Goal: Contribute content: Add original content to the website for others to see

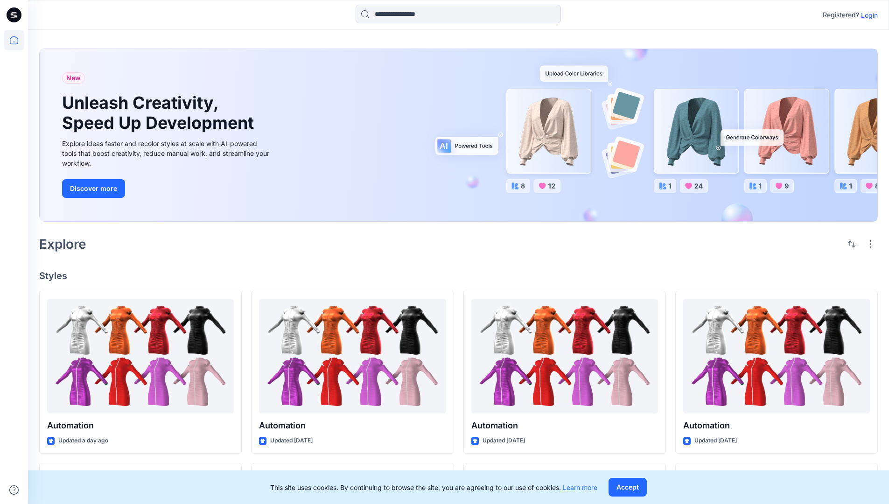
click at [867, 15] on p "Login" at bounding box center [869, 15] width 17 height 10
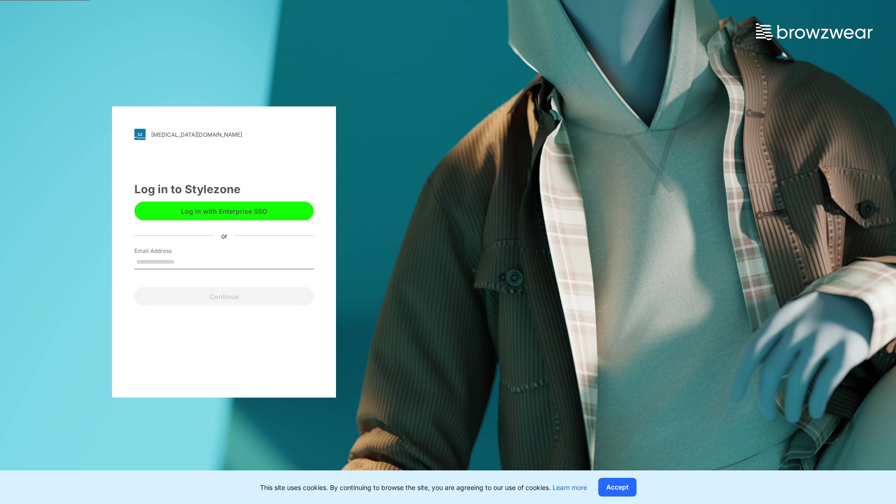
click at [184, 261] on input "Email Address" at bounding box center [223, 262] width 179 height 14
type input "**********"
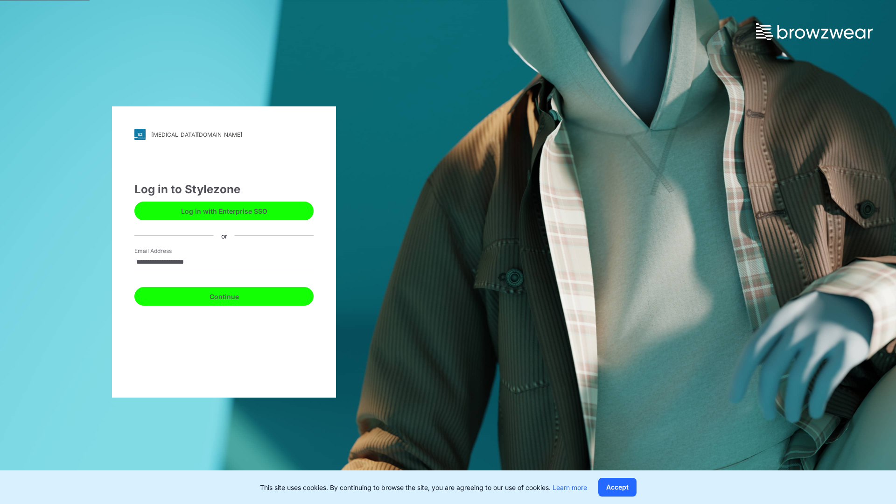
click at [234, 295] on button "Continue" at bounding box center [223, 296] width 179 height 19
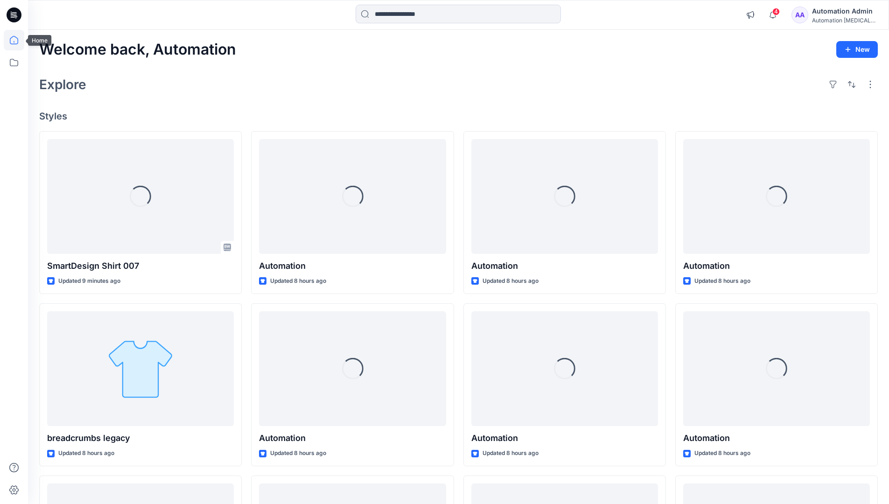
click at [18, 40] on icon at bounding box center [14, 40] width 8 height 8
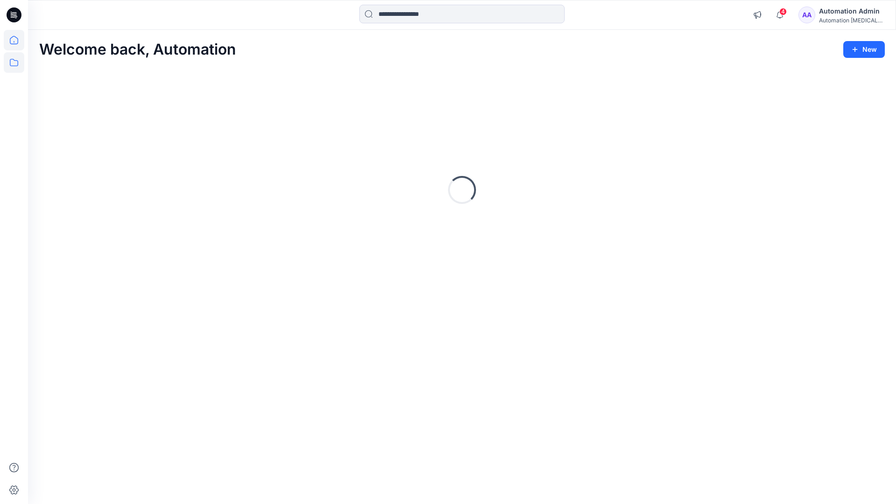
click at [14, 65] on icon at bounding box center [14, 62] width 21 height 21
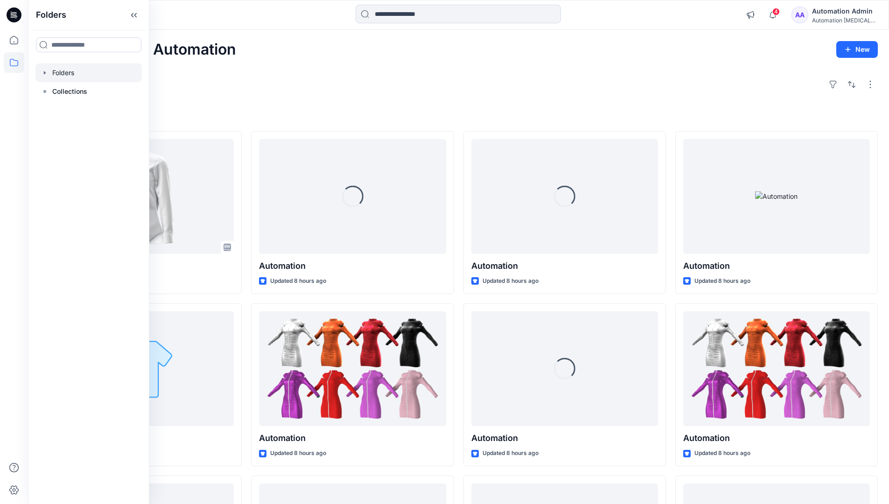
click at [86, 72] on div at bounding box center [88, 72] width 106 height 19
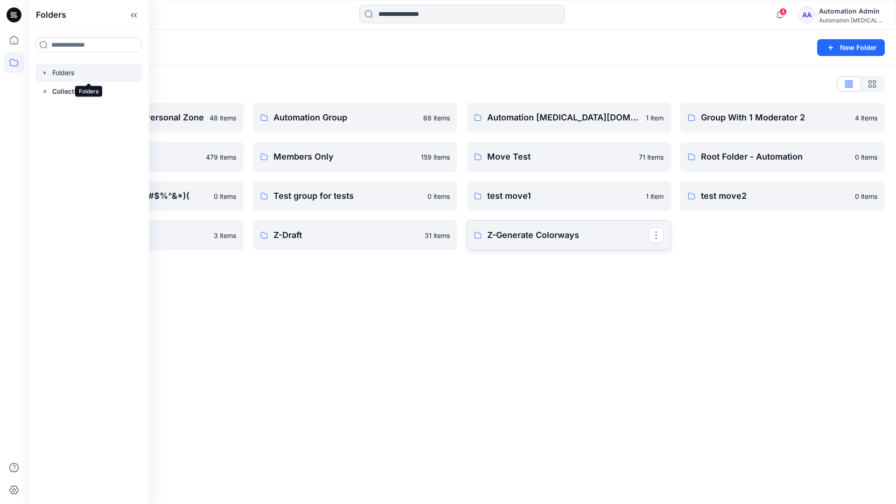
click at [588, 234] on p "Z-Generate Colorways" at bounding box center [568, 235] width 162 height 13
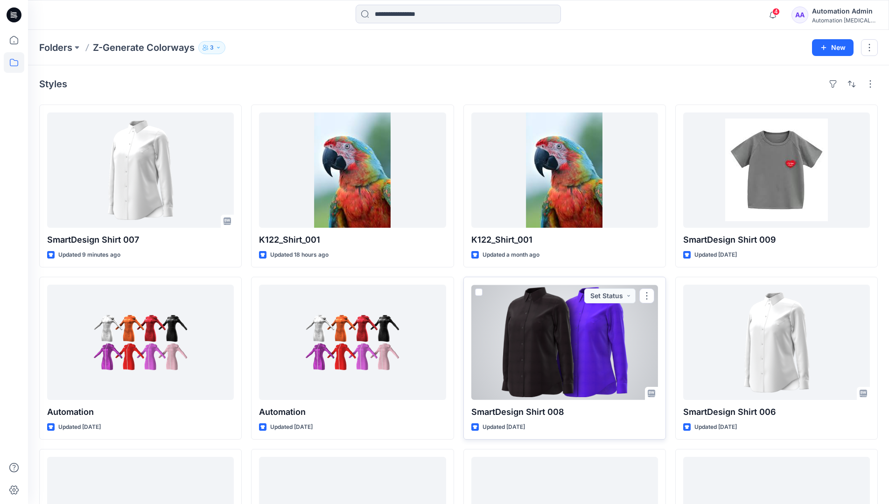
click at [482, 290] on span at bounding box center [478, 292] width 7 height 7
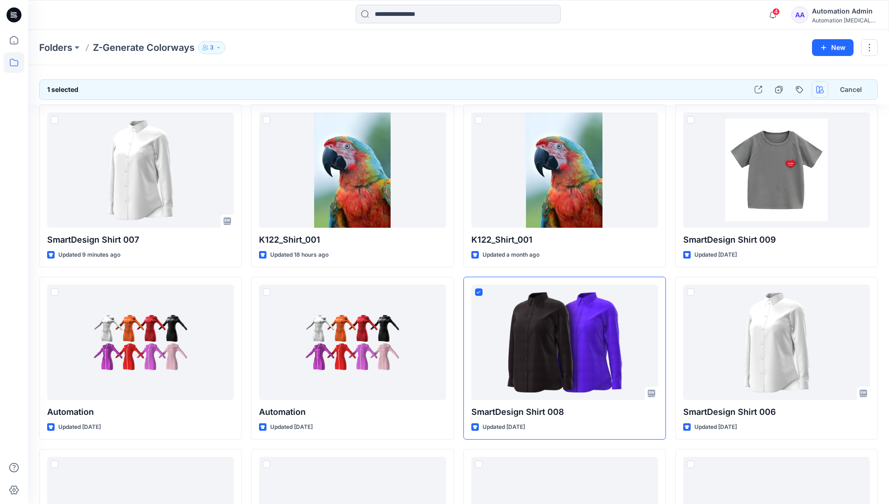
click at [820, 90] on icon "button" at bounding box center [820, 89] width 7 height 7
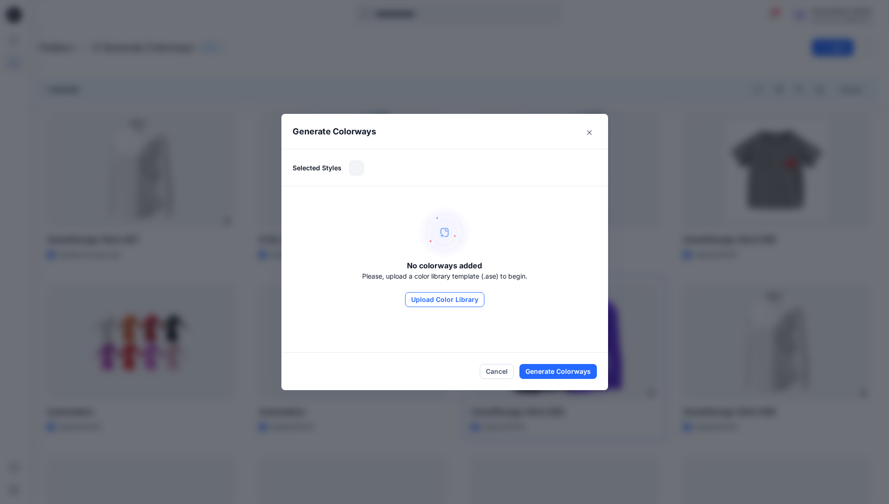
click at [459, 300] on button "Upload Color Library" at bounding box center [444, 299] width 79 height 15
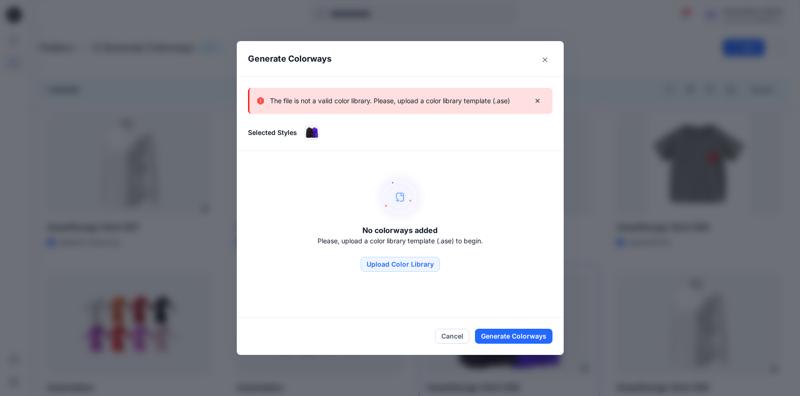
click at [463, 106] on p "The file is not a valid color library. Please, upload a color library template …" at bounding box center [390, 100] width 240 height 11
click at [547, 57] on icon "Close" at bounding box center [545, 59] width 5 height 5
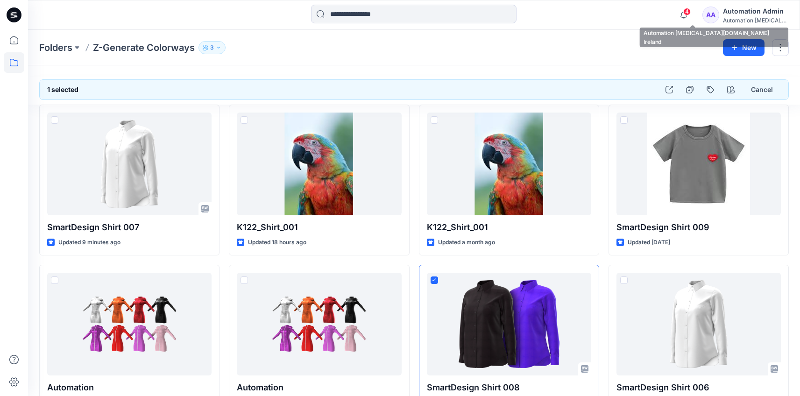
click at [746, 17] on div "Automation [MEDICAL_DATA]..." at bounding box center [755, 20] width 65 height 7
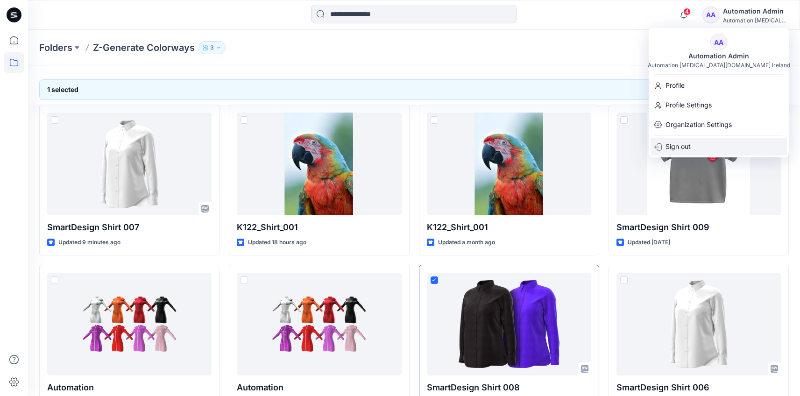
click at [711, 147] on div "Sign out" at bounding box center [718, 147] width 136 height 18
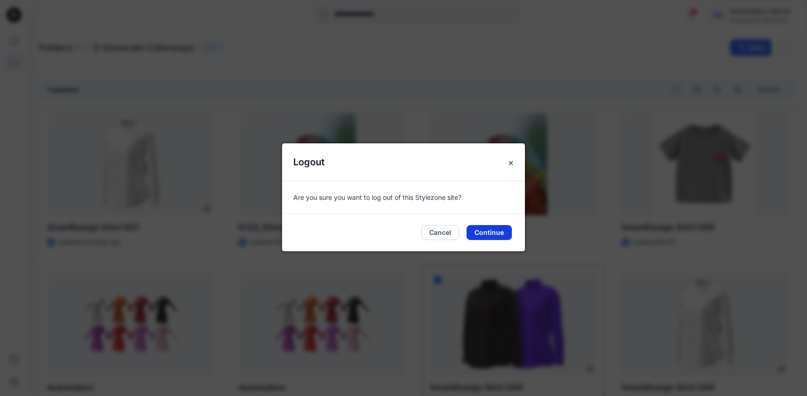
click at [503, 232] on button "Continue" at bounding box center [488, 232] width 45 height 15
